Goal: Transaction & Acquisition: Purchase product/service

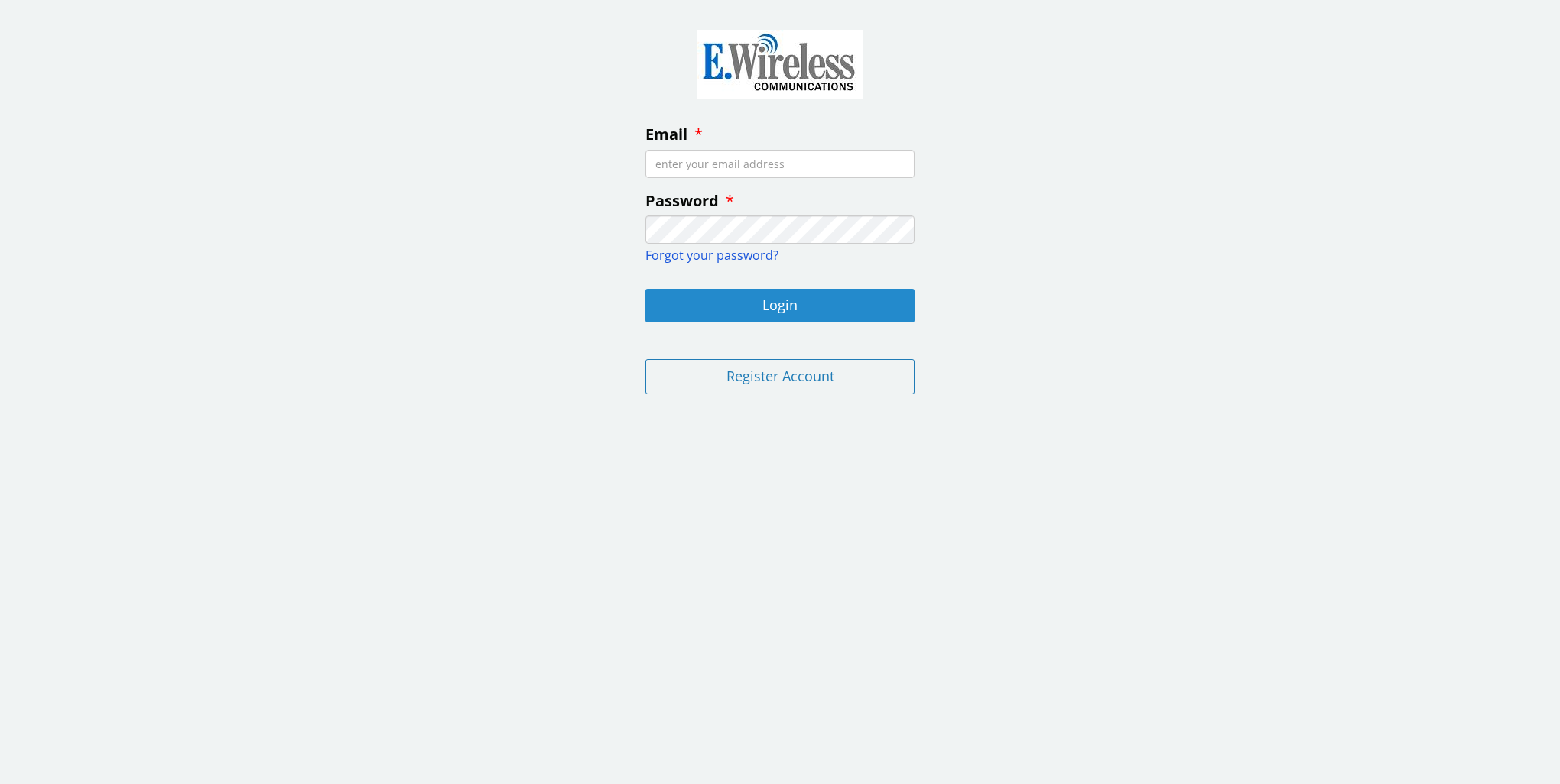
type input "[EMAIL_ADDRESS][DOMAIN_NAME]"
click at [727, 306] on button "Login" at bounding box center [780, 306] width 269 height 34
type input "[EMAIL_ADDRESS][DOMAIN_NAME]"
click at [775, 300] on button "Login" at bounding box center [780, 306] width 269 height 34
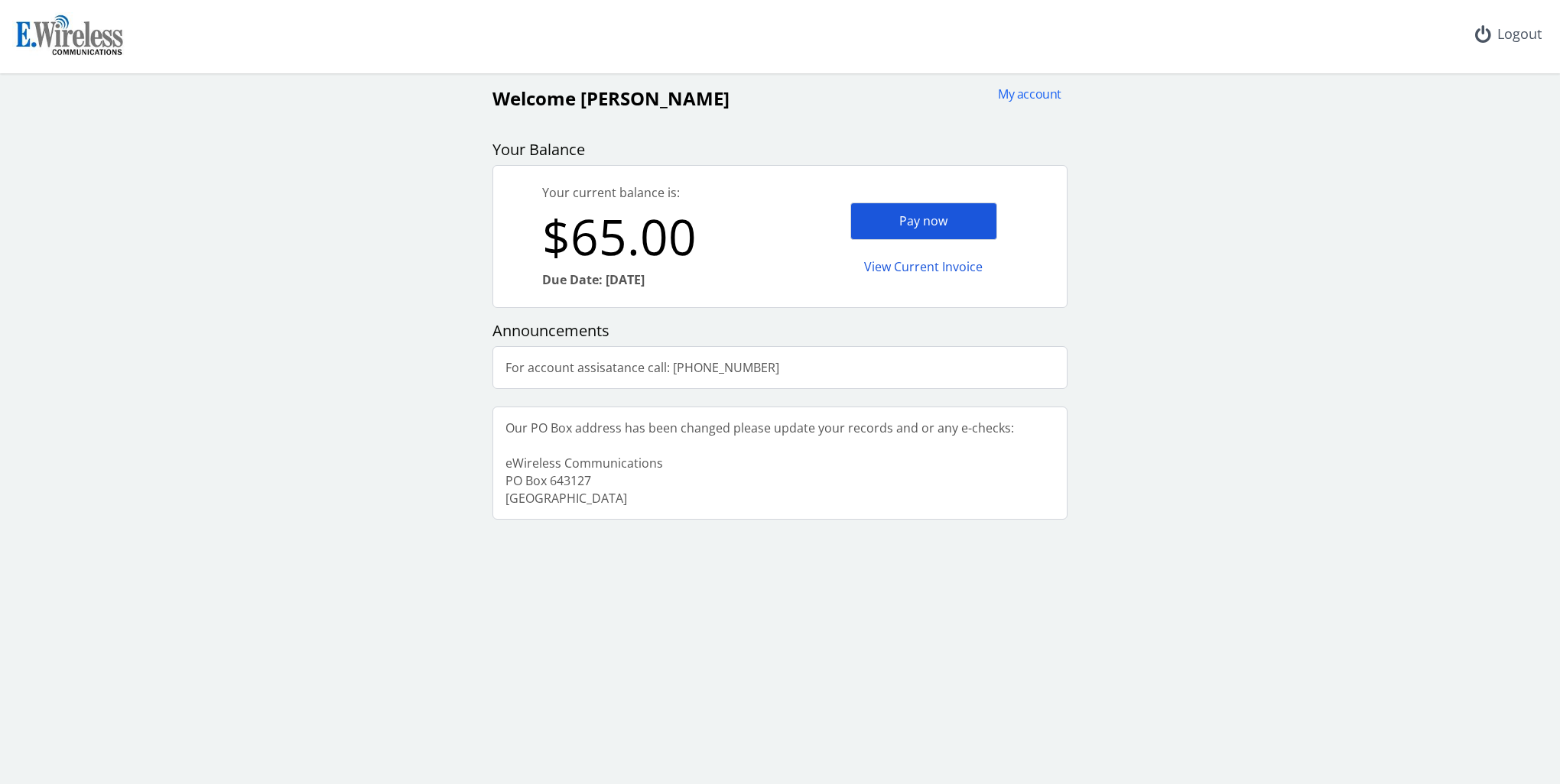
click at [946, 222] on div "Pay now" at bounding box center [923, 221] width 147 height 38
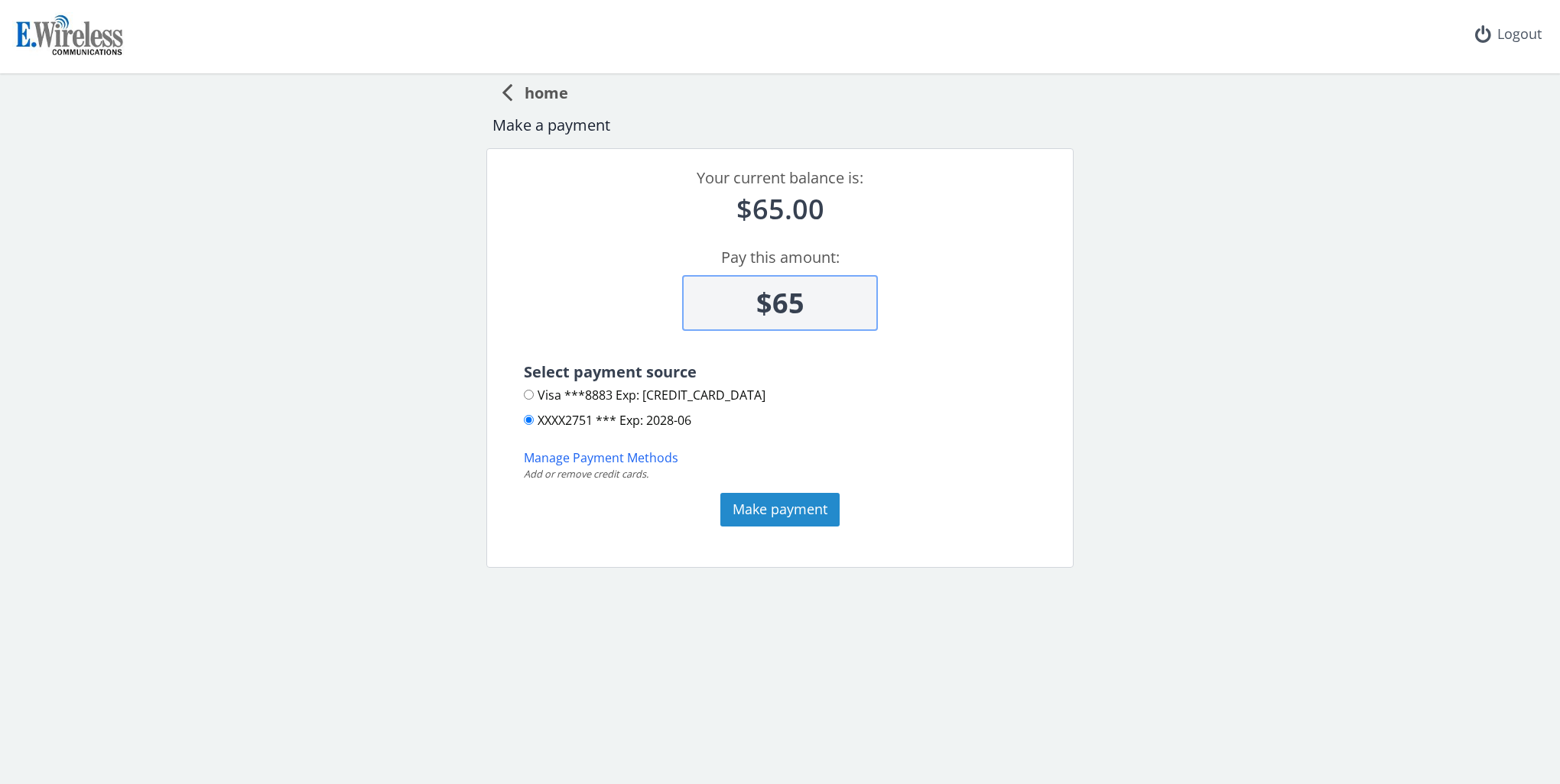
click at [754, 509] on button "Make payment" at bounding box center [780, 510] width 119 height 34
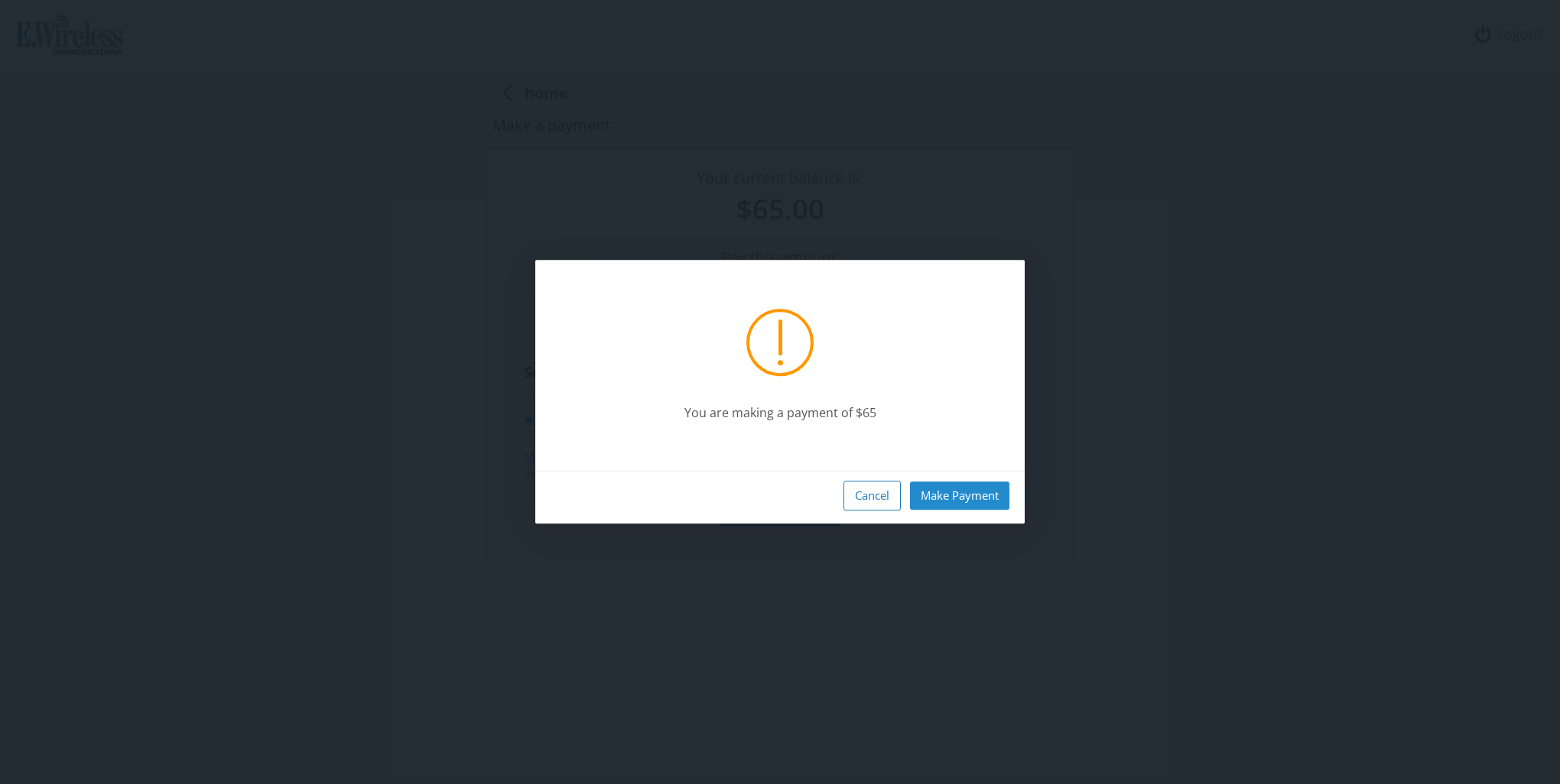
click at [978, 496] on button "Make Payment" at bounding box center [959, 495] width 100 height 28
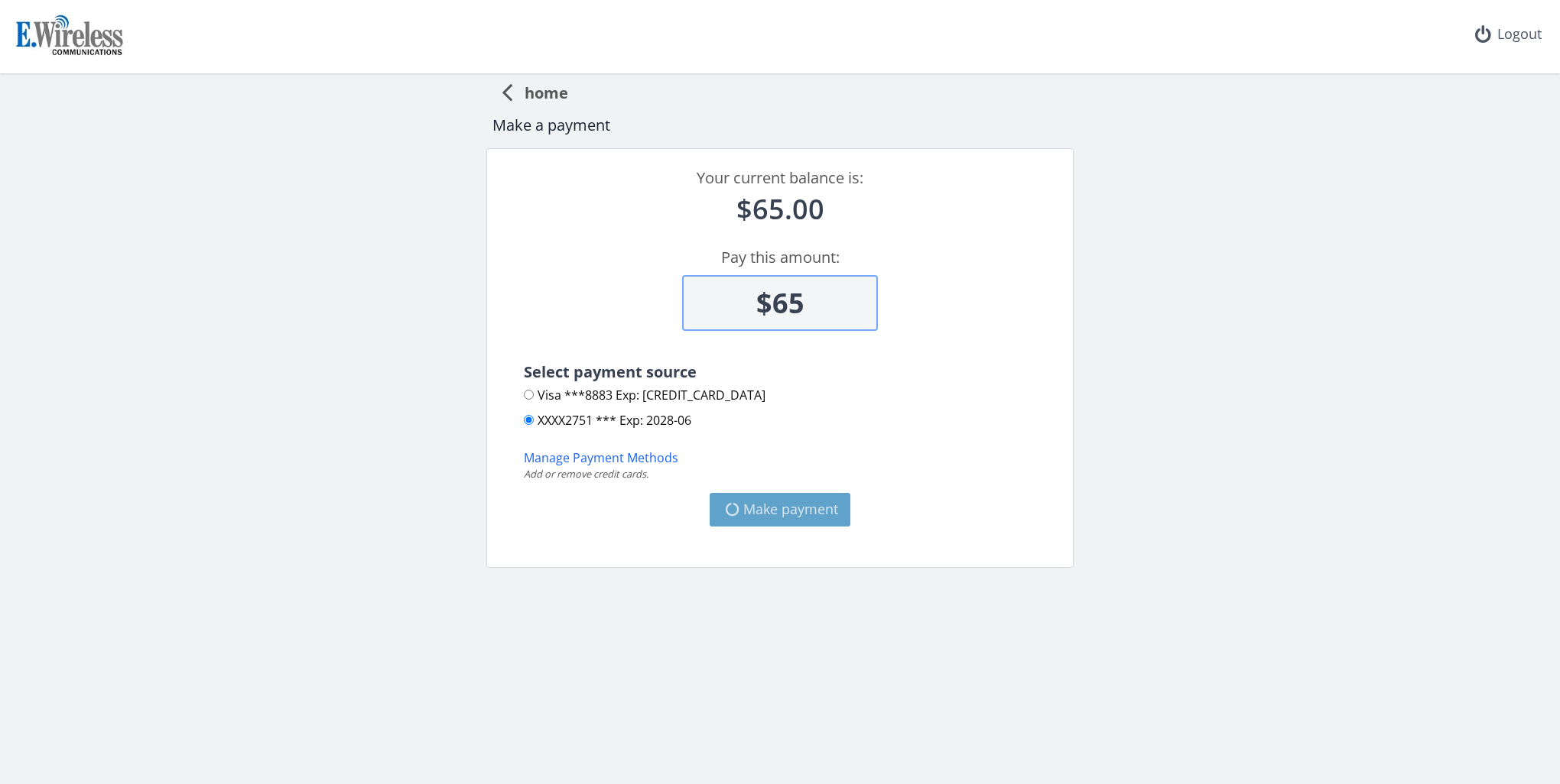
type input "$0"
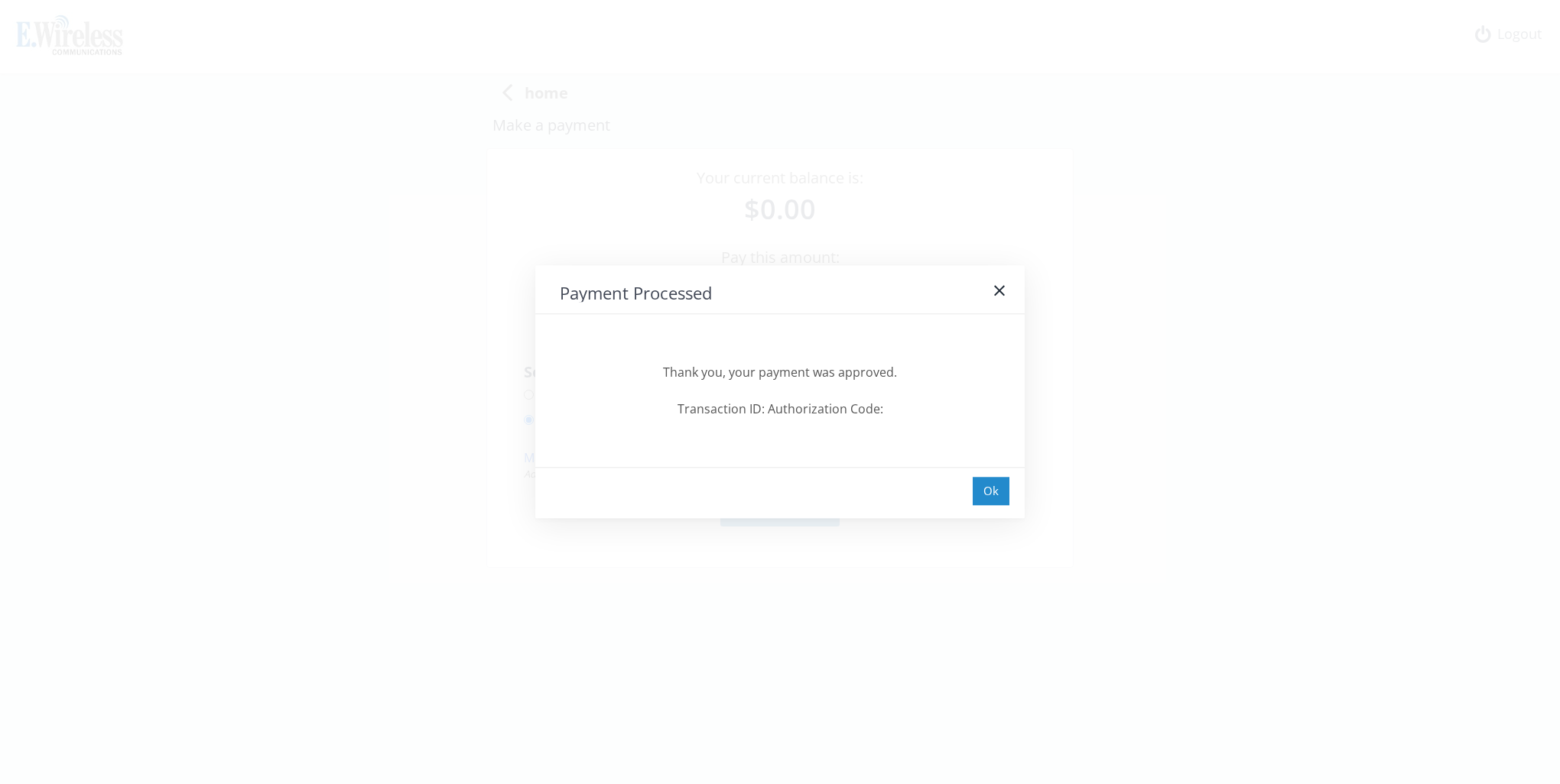
click at [997, 497] on div "Ok" at bounding box center [990, 491] width 37 height 28
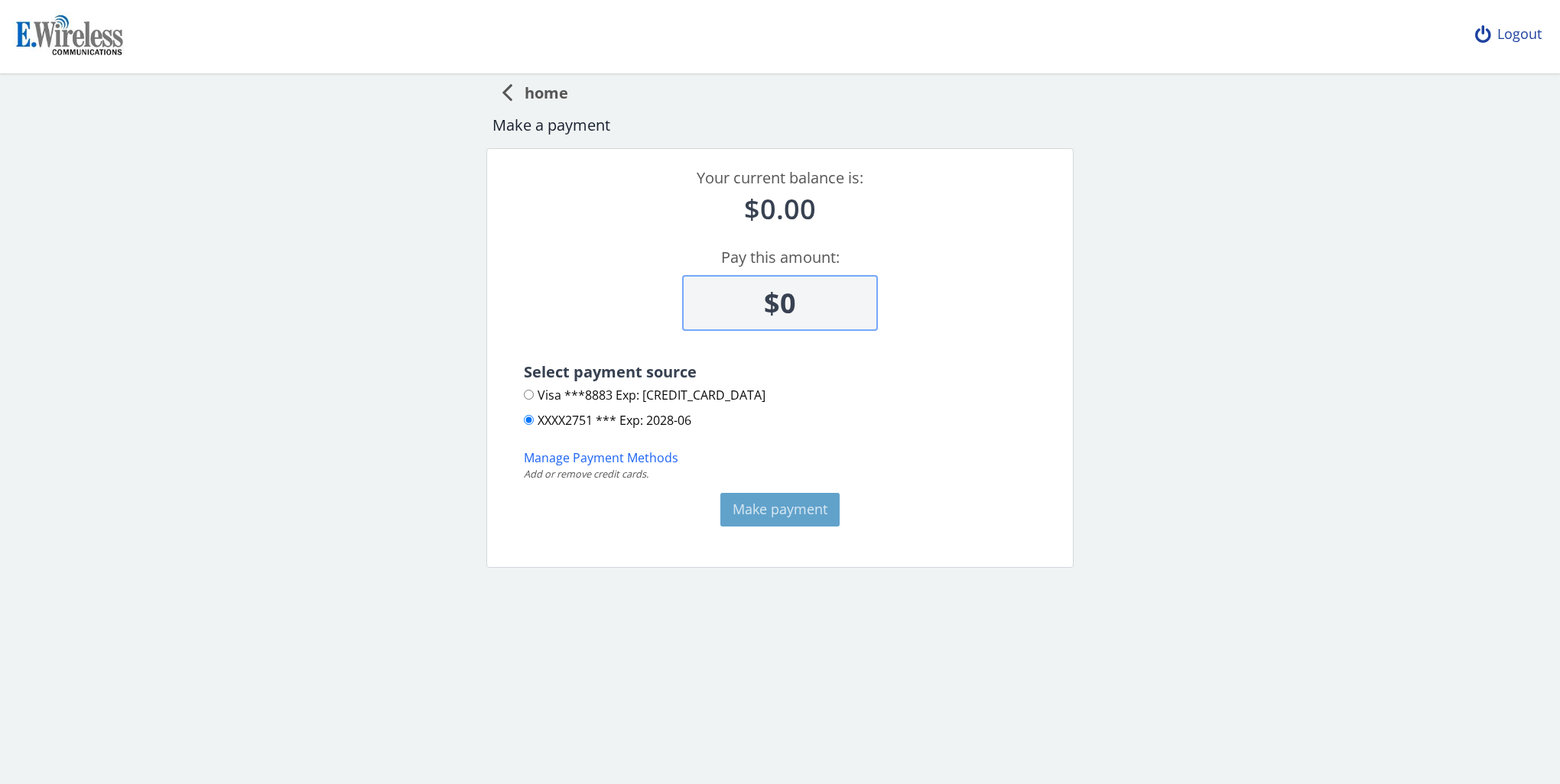
click at [1512, 31] on div "Logout" at bounding box center [1507, 34] width 91 height 69
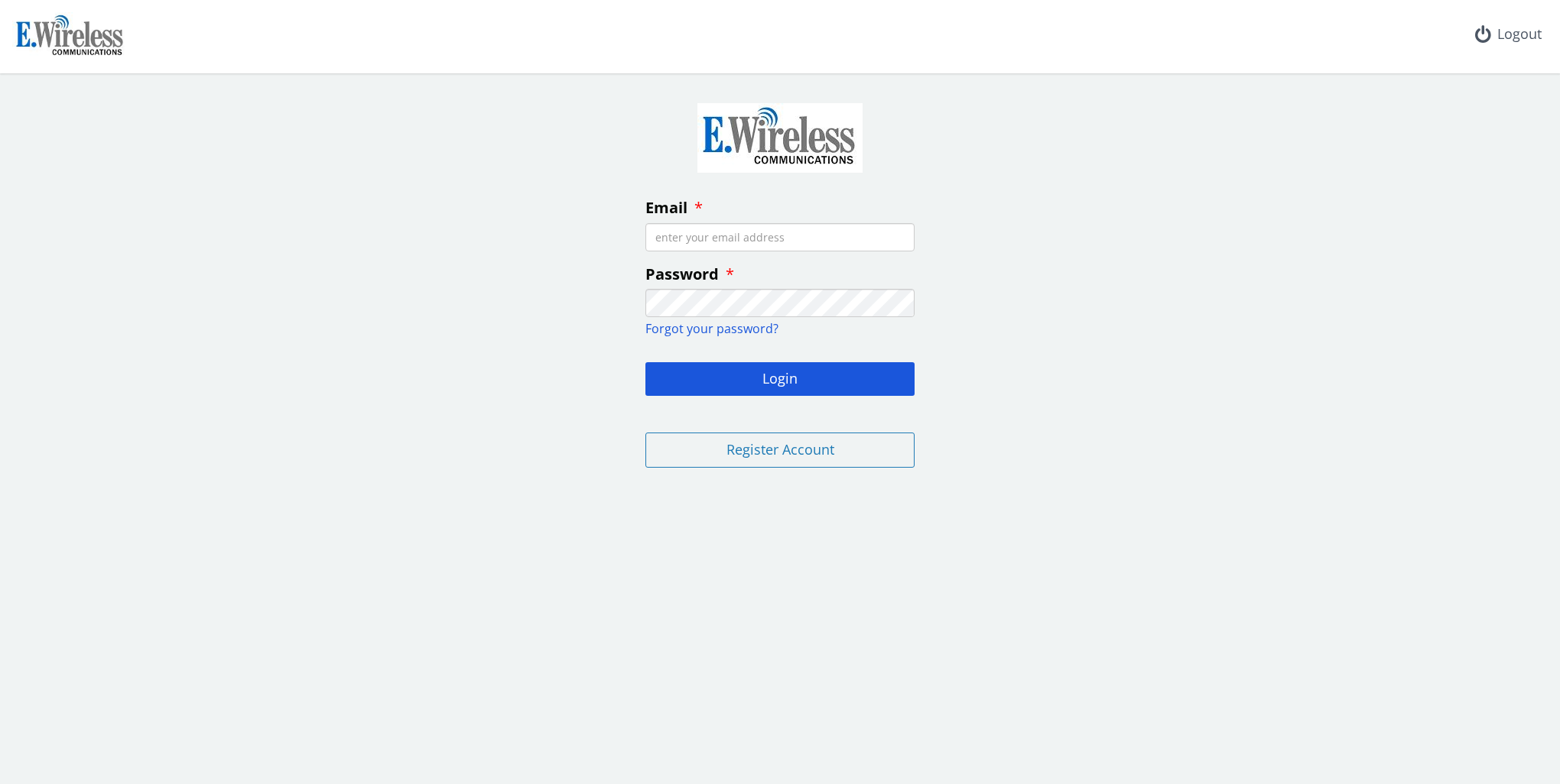
type input "[EMAIL_ADDRESS][DOMAIN_NAME]"
